Goal: Information Seeking & Learning: Learn about a topic

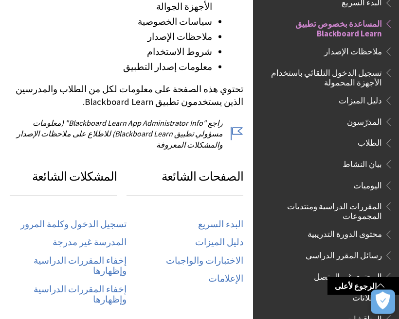
scroll to position [400, 0]
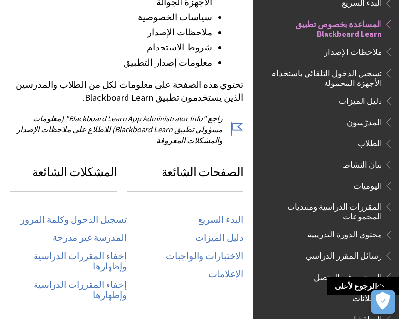
click at [107, 215] on link "تسجيل الدخول وكلمة المرور" at bounding box center [73, 220] width 106 height 11
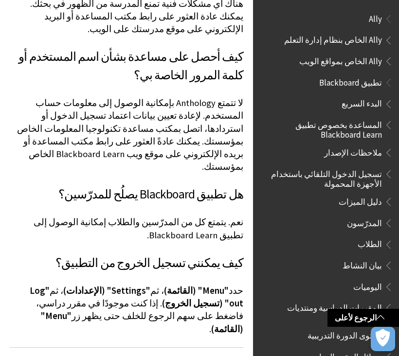
click at [373, 319] on link "الرجوع لأعلى" at bounding box center [362, 318] width 71 height 18
